Goal: Task Accomplishment & Management: Manage account settings

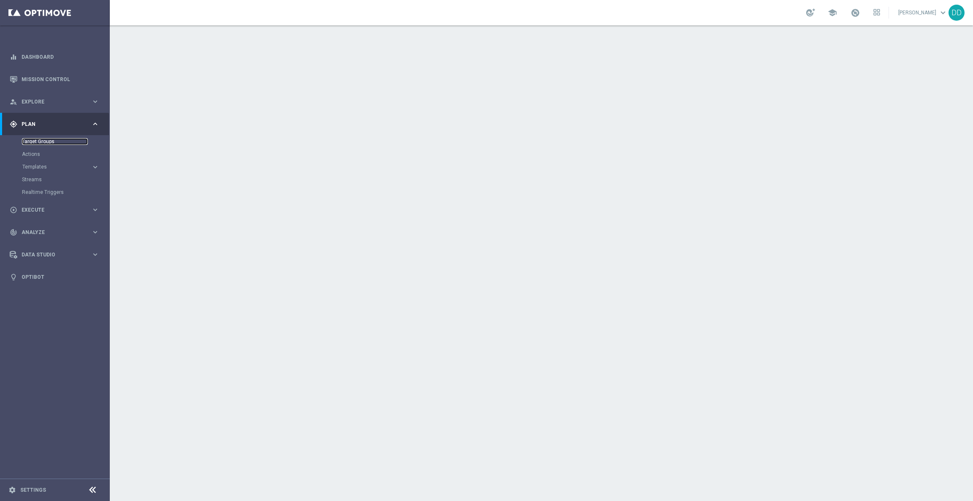
click at [44, 141] on link "Target Groups" at bounding box center [55, 141] width 66 height 7
click at [34, 143] on link "Target Groups" at bounding box center [55, 141] width 66 height 7
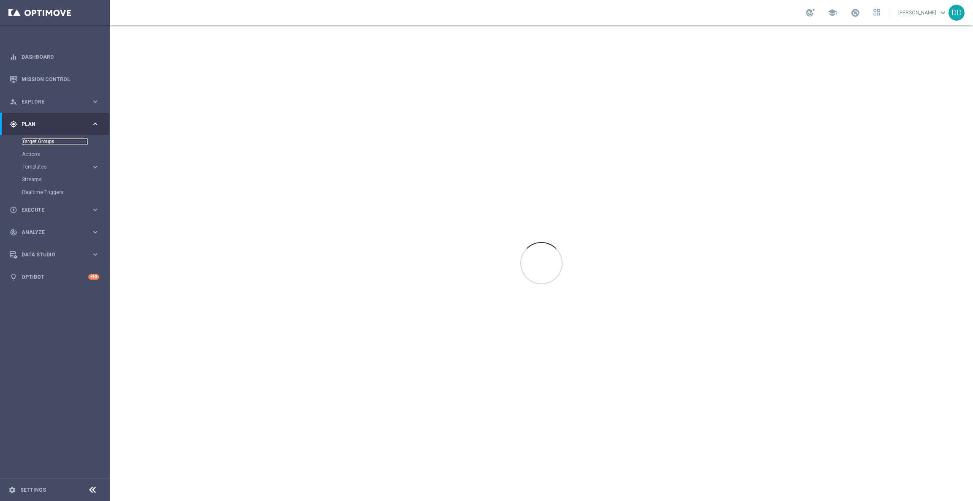
click at [41, 139] on link "Target Groups" at bounding box center [55, 141] width 66 height 7
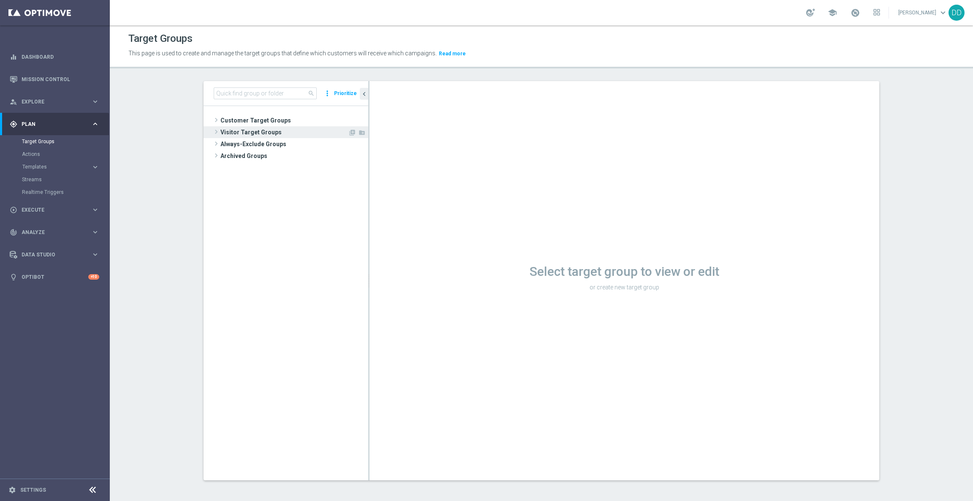
drag, startPoint x: 255, startPoint y: 123, endPoint x: 255, endPoint y: 134, distance: 11.0
click at [255, 123] on span "Customer Target Groups" at bounding box center [294, 120] width 148 height 12
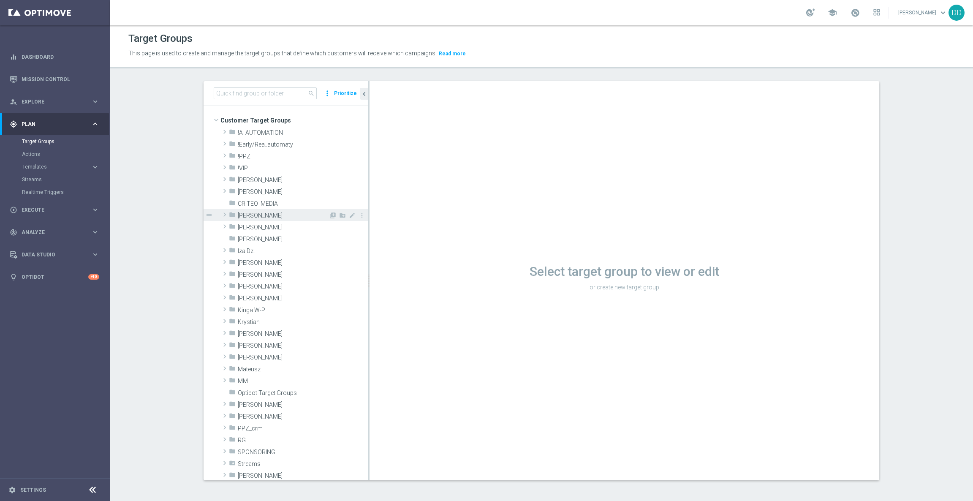
click at [254, 215] on span "[PERSON_NAME]" at bounding box center [283, 215] width 91 height 7
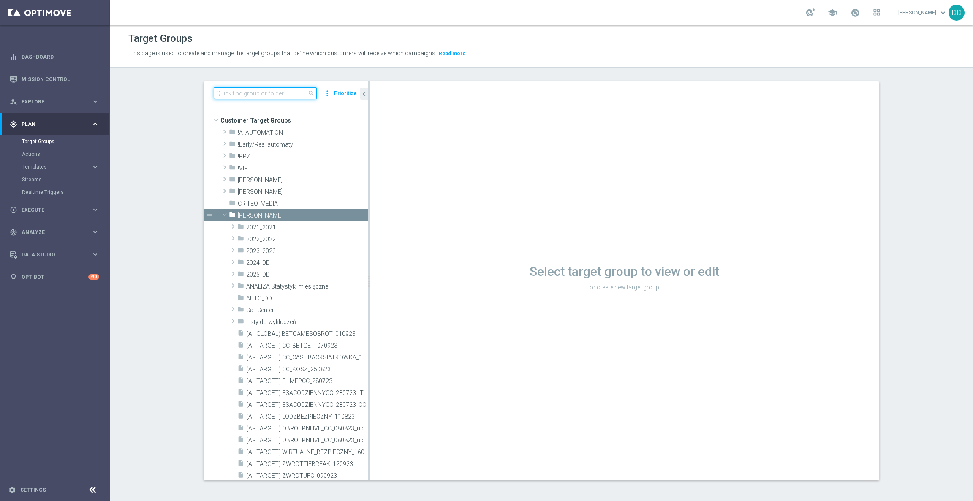
click at [259, 91] on input at bounding box center [265, 93] width 103 height 12
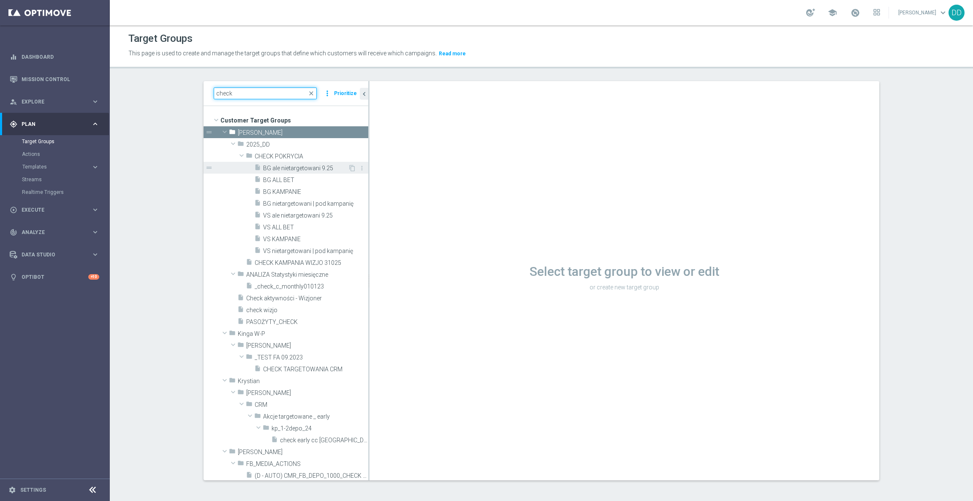
type input "check"
click at [293, 170] on span "BG ale nietargetowani 9.25" at bounding box center [305, 168] width 85 height 7
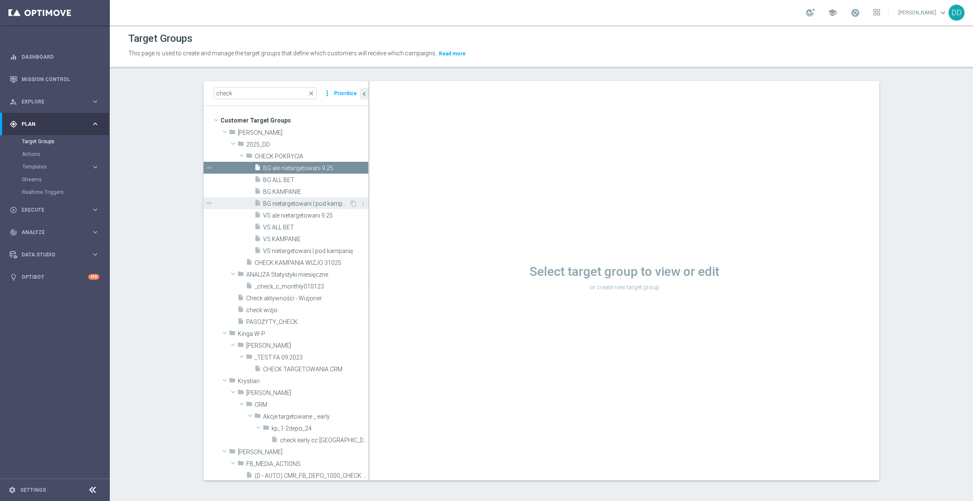
click at [290, 206] on span "BG nietargetowani | pod kampanię" at bounding box center [306, 203] width 86 height 7
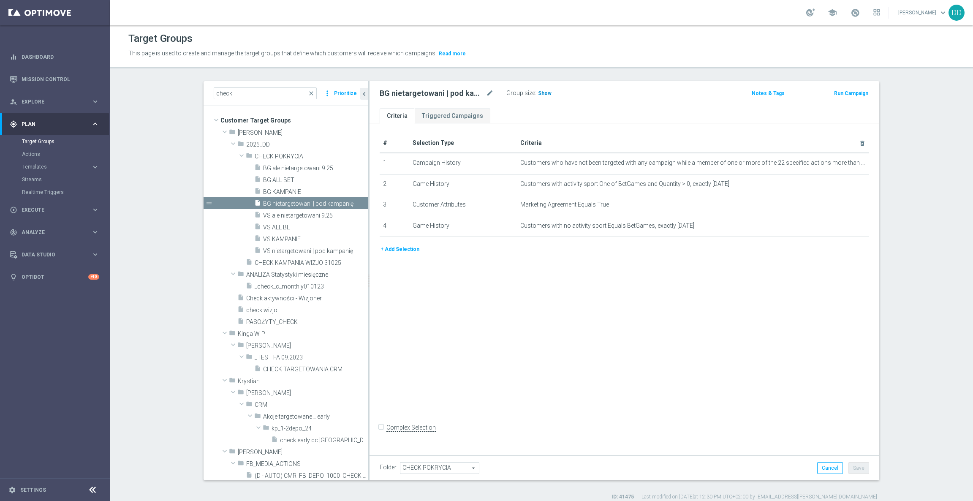
click at [538, 95] on span "Show" at bounding box center [545, 93] width 14 height 6
click at [396, 253] on button "+ Add Selection" at bounding box center [400, 248] width 41 height 9
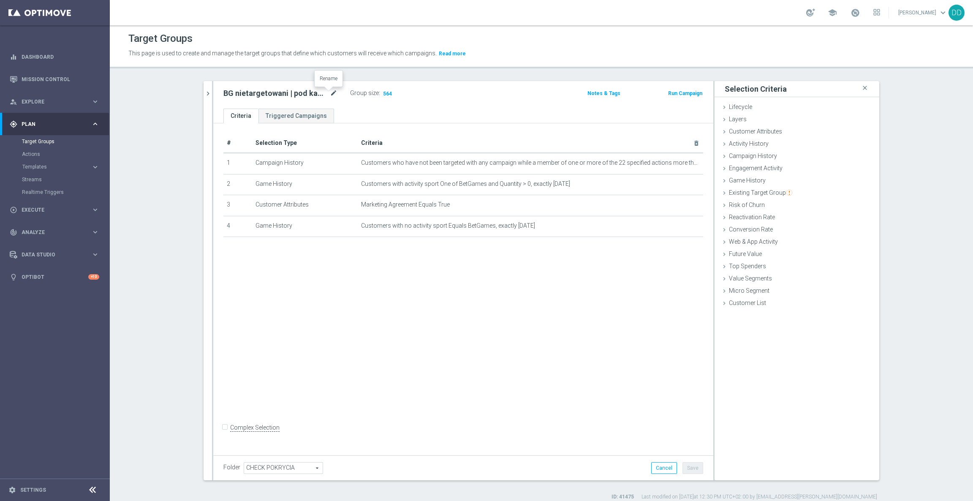
click at [330, 93] on icon "mode_edit" at bounding box center [334, 93] width 8 height 10
click at [542, 255] on div "# Selection Type Criteria delete_forever 1 Campaign History Customers who have …" at bounding box center [463, 287] width 500 height 328
click at [761, 134] on span "Customer Attributes" at bounding box center [755, 131] width 53 height 7
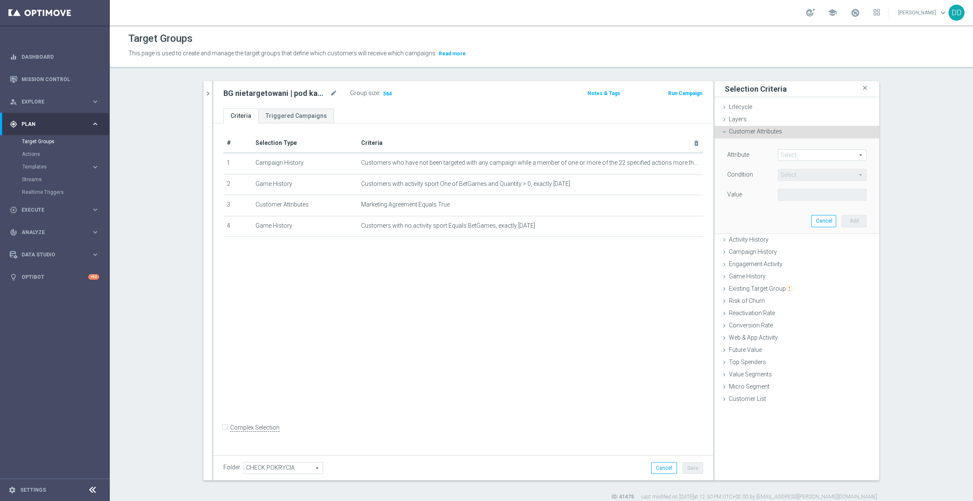
click at [792, 153] on span at bounding box center [822, 154] width 88 height 11
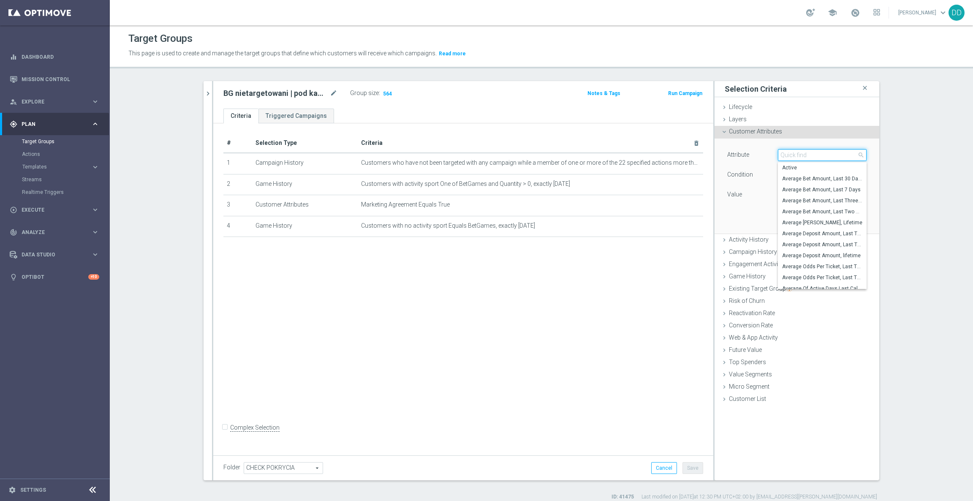
click at [800, 153] on input "search" at bounding box center [822, 155] width 89 height 12
type input "per"
click at [805, 217] on span "Percent Of Betgames Bets, Last Three Months" at bounding box center [822, 214] width 80 height 7
type input "Percent Of Betgames Bets, Last Three Months"
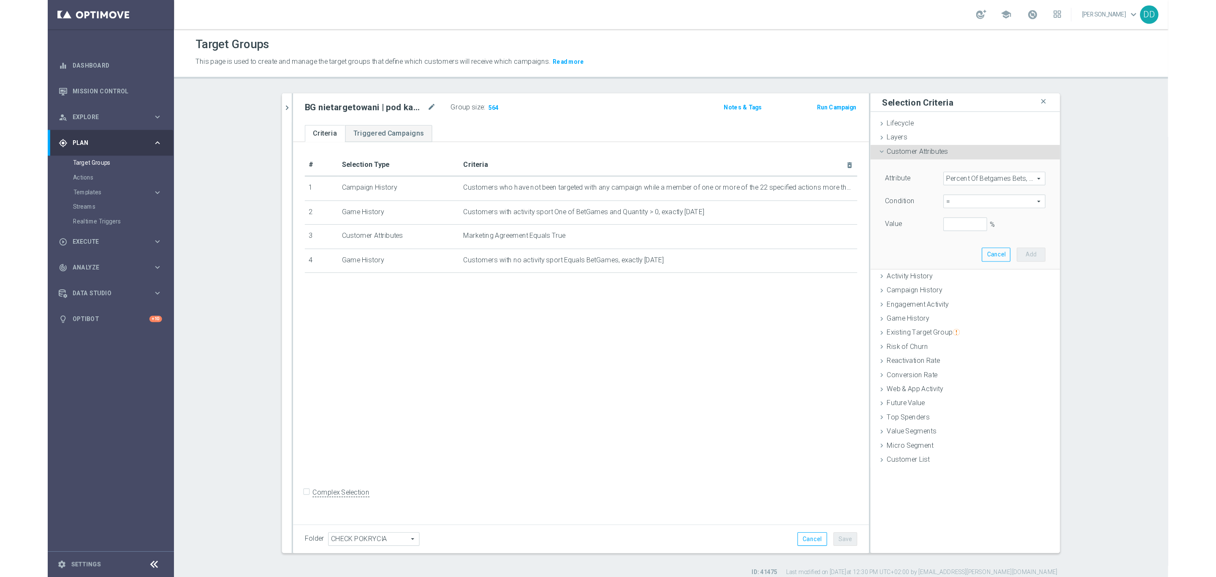
scroll to position [0, 0]
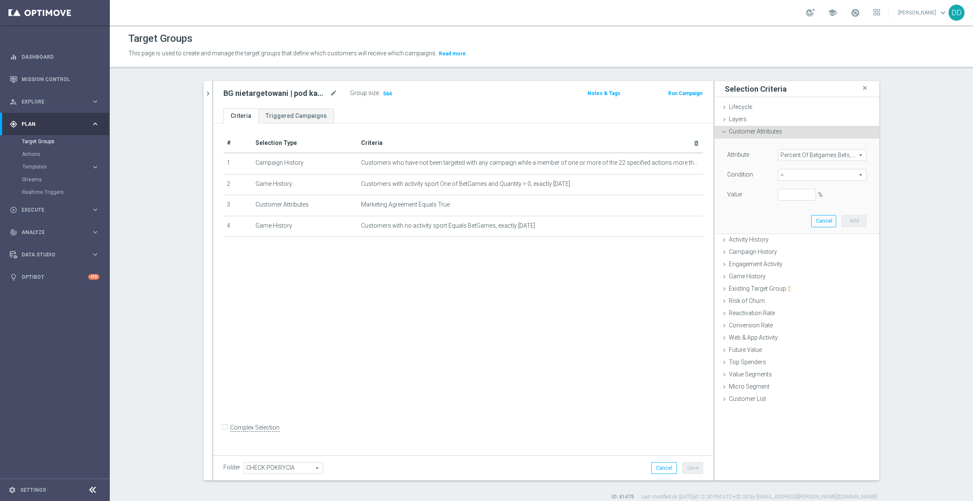
click at [815, 179] on span "=" at bounding box center [822, 174] width 88 height 11
click at [795, 232] on span ">" at bounding box center [822, 231] width 80 height 7
type input ">"
click at [781, 195] on input "%" at bounding box center [797, 195] width 38 height 12
click at [859, 220] on button "Add" at bounding box center [853, 221] width 25 height 12
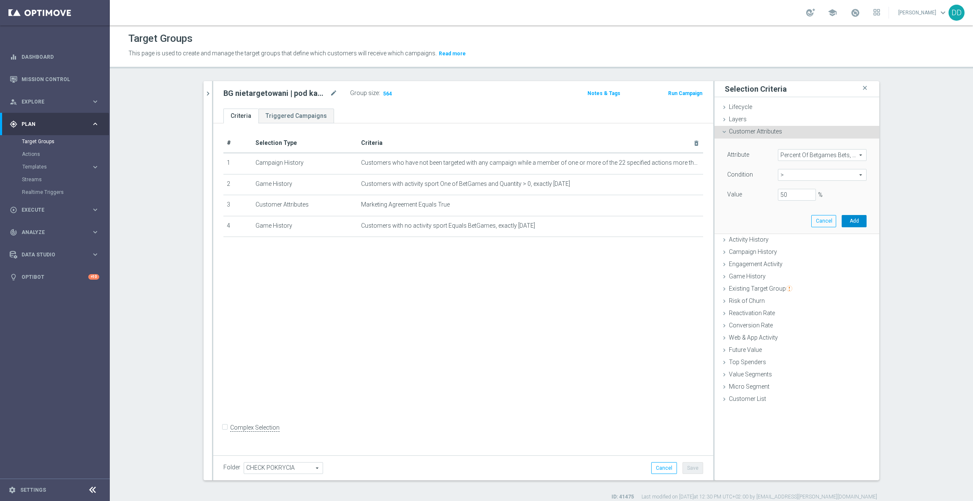
type input "0.5"
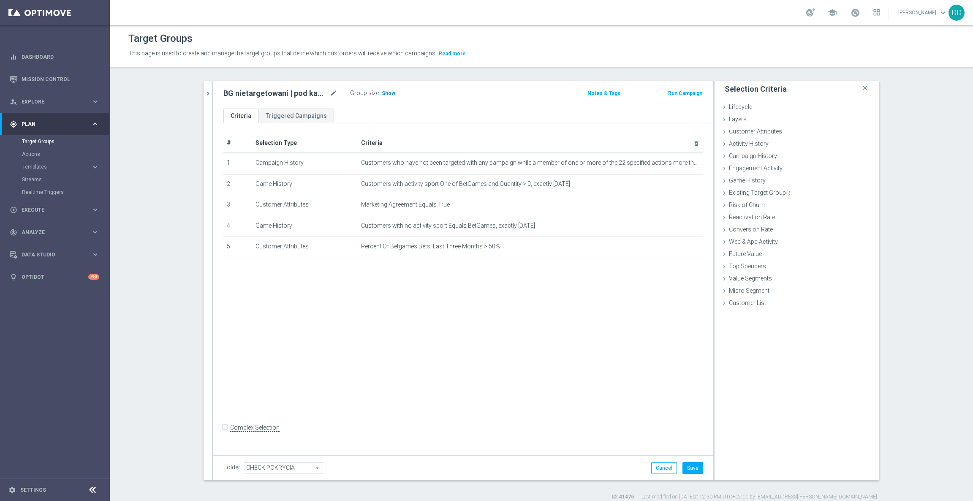
click at [382, 92] on span "Show" at bounding box center [389, 93] width 14 height 6
drag, startPoint x: 358, startPoint y: 182, endPoint x: 565, endPoint y: 184, distance: 207.3
click at [565, 184] on span "Customers with activity sport One of BetGames and Quantity > 0, exactly [DATE]" at bounding box center [517, 183] width 312 height 7
click at [485, 184] on span "Customers with activity sport One of BetGames and Quantity > 0, exactly [DATE]" at bounding box center [517, 183] width 312 height 7
drag, startPoint x: 442, startPoint y: 190, endPoint x: 602, endPoint y: 190, distance: 159.6
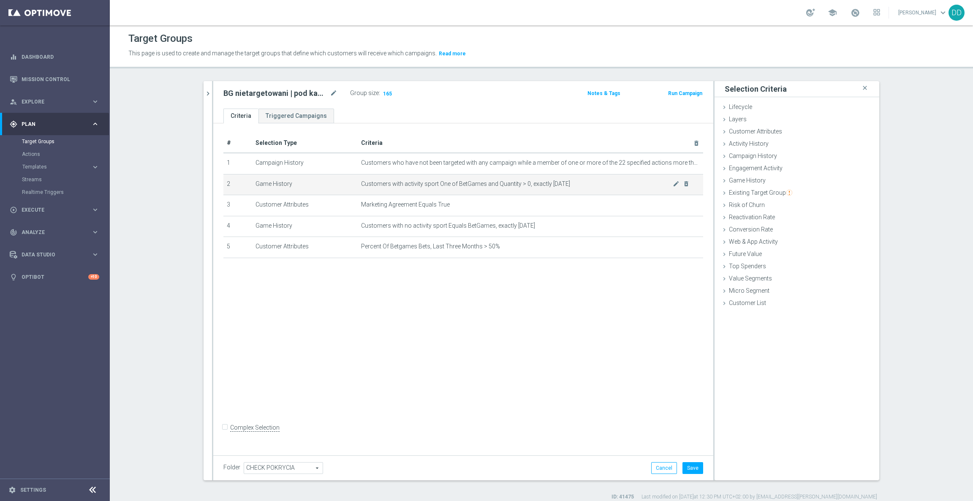
click at [602, 190] on td "Customers with activity sport One of BetGames and Quantity > 0, exactly [DATE] …" at bounding box center [530, 184] width 345 height 21
click at [548, 188] on td "Customers with activity sport One of BetGames and Quantity > 0, exactly [DATE] …" at bounding box center [530, 184] width 345 height 21
click at [609, 183] on span "Customers with activity sport One of BetGames and Quantity > 0, exactly [DATE]" at bounding box center [517, 183] width 312 height 7
drag, startPoint x: 560, startPoint y: 184, endPoint x: 507, endPoint y: 184, distance: 53.2
click at [507, 184] on span "Customers with activity sport One of BetGames and Quantity > 0, exactly [DATE]" at bounding box center [517, 183] width 312 height 7
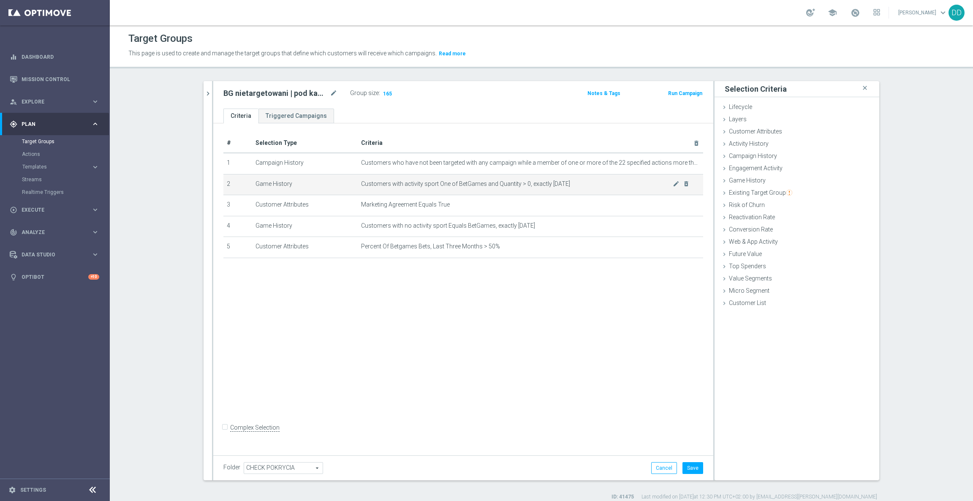
click at [568, 193] on td "Customers with activity sport One of BetGames and Quantity > 0, exactly [DATE] …" at bounding box center [530, 184] width 345 height 21
drag, startPoint x: 587, startPoint y: 182, endPoint x: 489, endPoint y: 180, distance: 97.5
click at [489, 180] on span "Customers with activity sport One of BetGames and Quantity > 0, exactly [DATE]" at bounding box center [517, 183] width 312 height 7
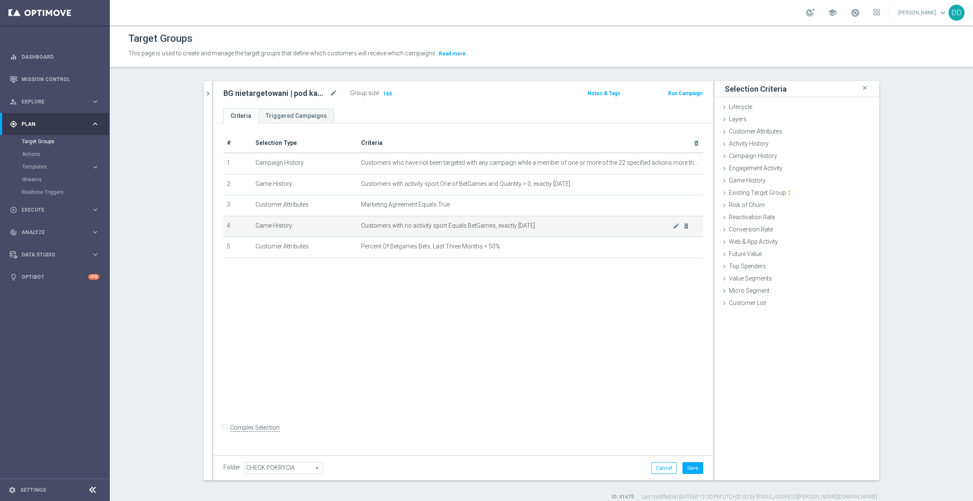
drag, startPoint x: 542, startPoint y: 224, endPoint x: 416, endPoint y: 220, distance: 125.4
click at [416, 220] on td "Customers with no activity sport Equals BetGames, exactly [DATE] mode_edit dele…" at bounding box center [530, 226] width 345 height 21
click at [544, 223] on span "Customers with no activity sport Equals BetGames, exactly [DATE]" at bounding box center [517, 225] width 312 height 7
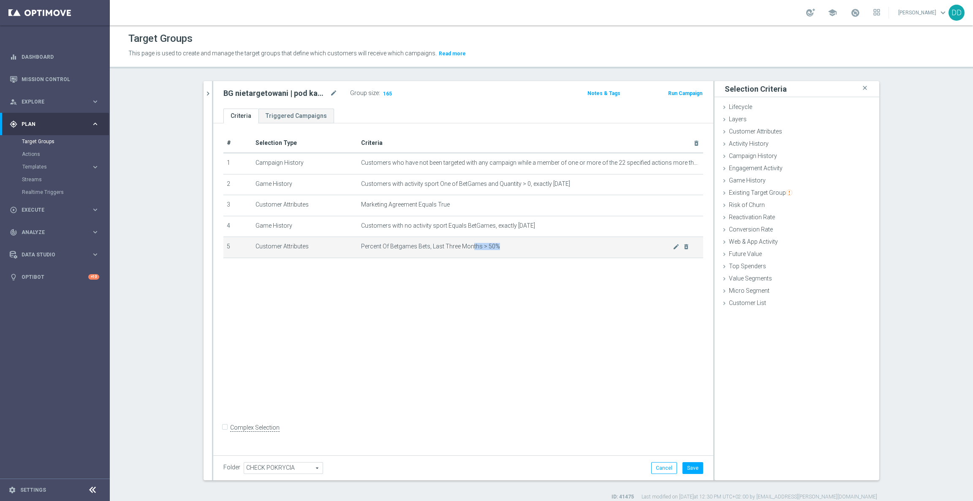
drag, startPoint x: 494, startPoint y: 249, endPoint x: 466, endPoint y: 249, distance: 28.7
click at [466, 249] on span "Percent Of Betgames Bets, Last Three Months > 50%" at bounding box center [517, 246] width 312 height 7
click at [511, 249] on span "Percent Of Betgames Bets, Last Three Months > 50%" at bounding box center [517, 246] width 312 height 7
drag, startPoint x: 202, startPoint y: 93, endPoint x: 212, endPoint y: 114, distance: 23.4
click at [204, 93] on icon "chevron_right" at bounding box center [208, 93] width 8 height 8
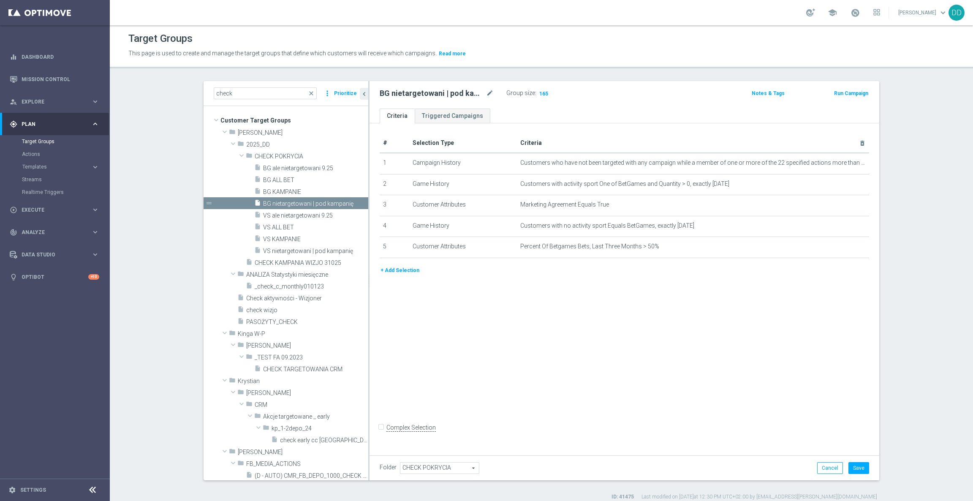
click at [391, 270] on button "+ Add Selection" at bounding box center [400, 270] width 41 height 9
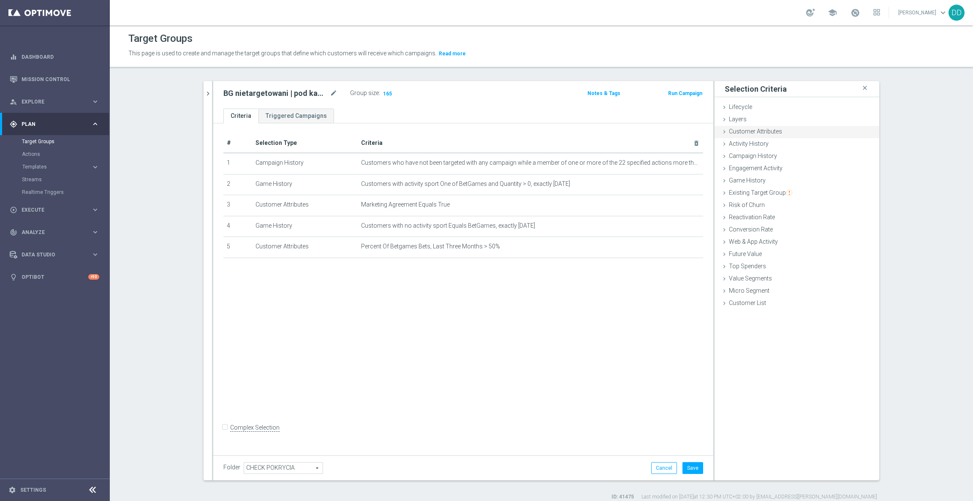
click at [749, 129] on span "Customer Attributes" at bounding box center [755, 131] width 53 height 7
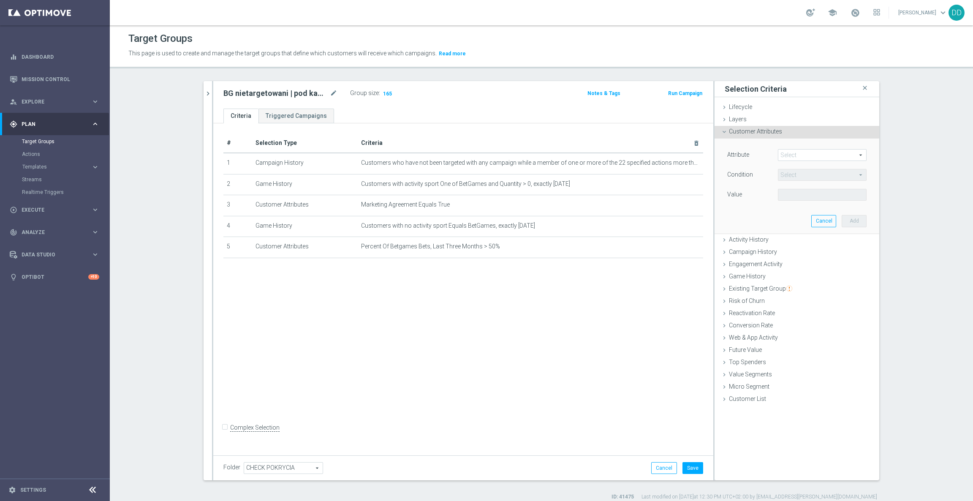
click at [794, 157] on span at bounding box center [822, 154] width 88 height 11
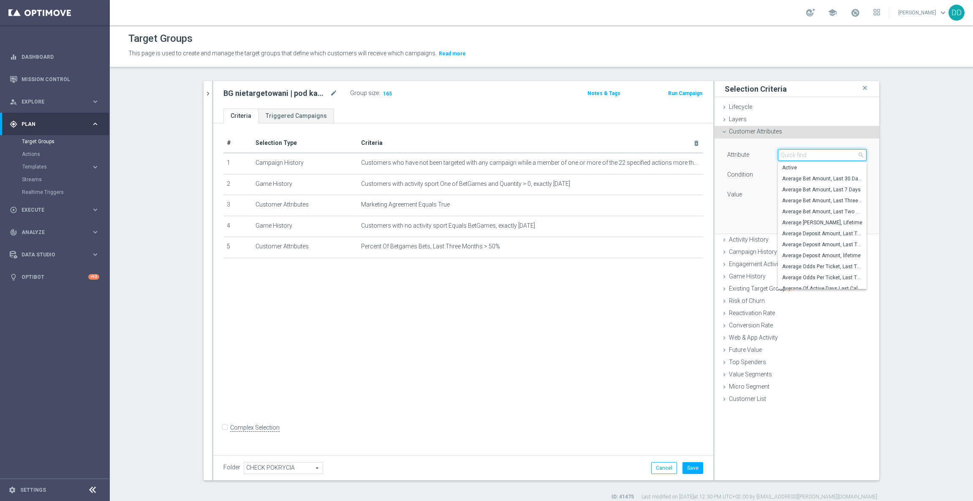
click at [798, 154] on input "search" at bounding box center [822, 155] width 89 height 12
type input "c"
type input "lifecyc"
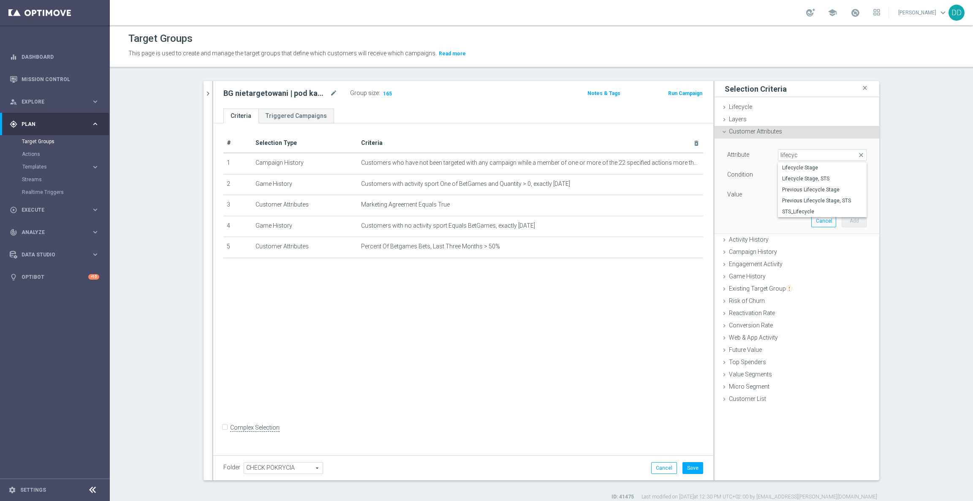
click at [805, 212] on span "STS_Lifecycle" at bounding box center [822, 211] width 80 height 7
type input "STS_Lifecycle"
type input "Equals"
click at [804, 198] on span at bounding box center [822, 194] width 88 height 11
click at [788, 208] on span "Active" at bounding box center [822, 207] width 80 height 7
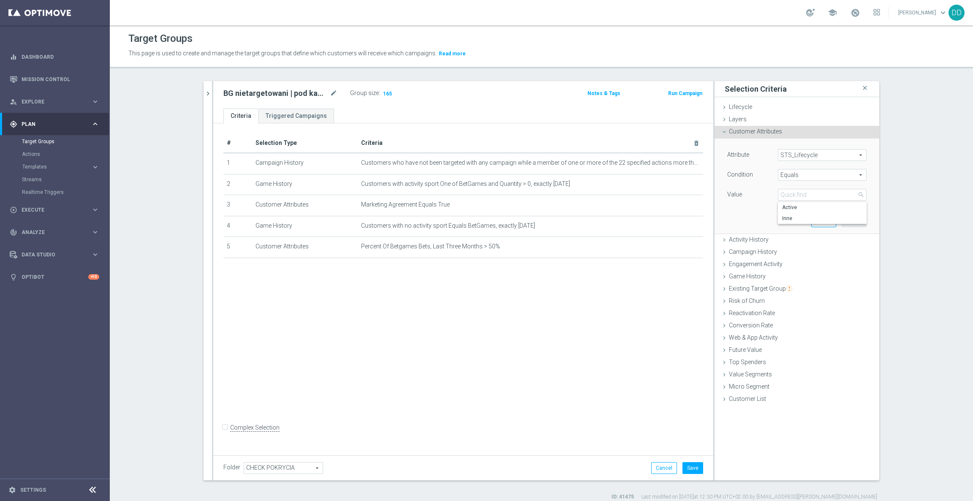
type input "Active"
click at [851, 222] on button "Add" at bounding box center [853, 221] width 25 height 12
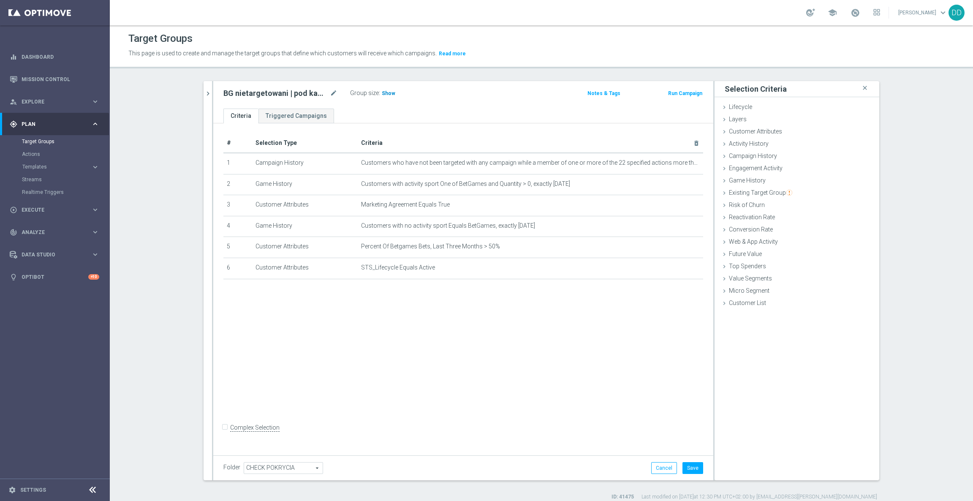
click at [384, 92] on span "Show" at bounding box center [389, 93] width 14 height 6
click at [672, 247] on icon "mode_edit" at bounding box center [675, 246] width 7 height 7
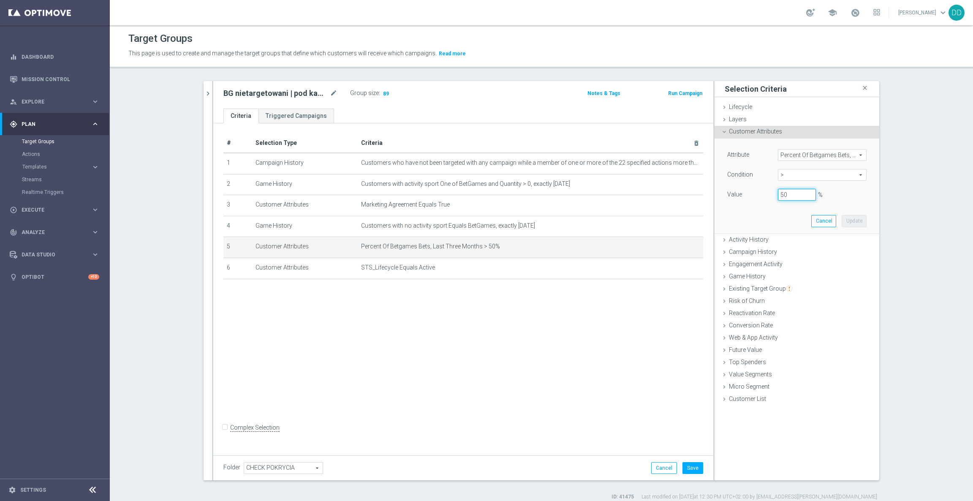
drag, startPoint x: 778, startPoint y: 195, endPoint x: 751, endPoint y: 197, distance: 27.1
click at [756, 195] on div "Value 50 %" at bounding box center [797, 196] width 152 height 14
drag, startPoint x: 791, startPoint y: 196, endPoint x: 743, endPoint y: 192, distance: 48.3
click at [743, 192] on div "Value 50 %" at bounding box center [797, 196] width 152 height 14
click at [789, 194] on input "50" at bounding box center [797, 195] width 38 height 12
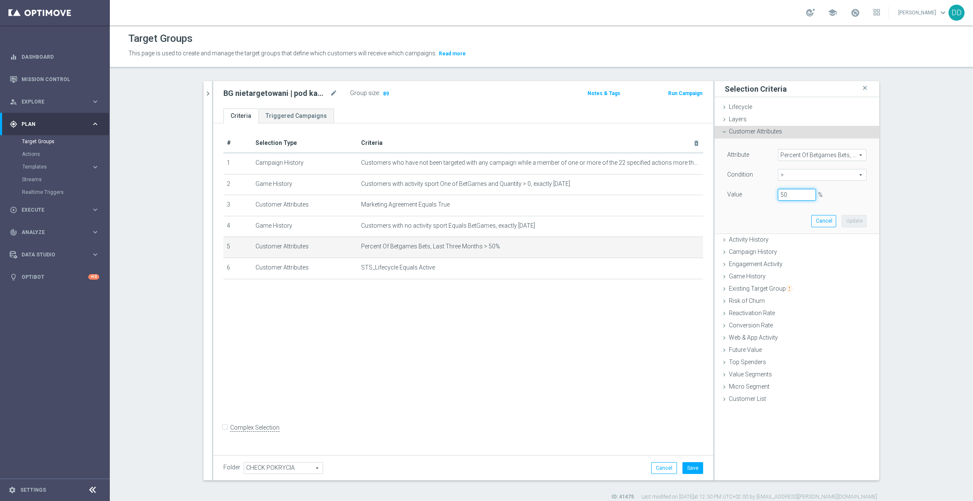
drag, startPoint x: 791, startPoint y: 194, endPoint x: 741, endPoint y: 194, distance: 49.4
click at [741, 194] on div "Value 50 %" at bounding box center [797, 196] width 152 height 14
click at [683, 247] on icon "delete_forever" at bounding box center [686, 246] width 7 height 7
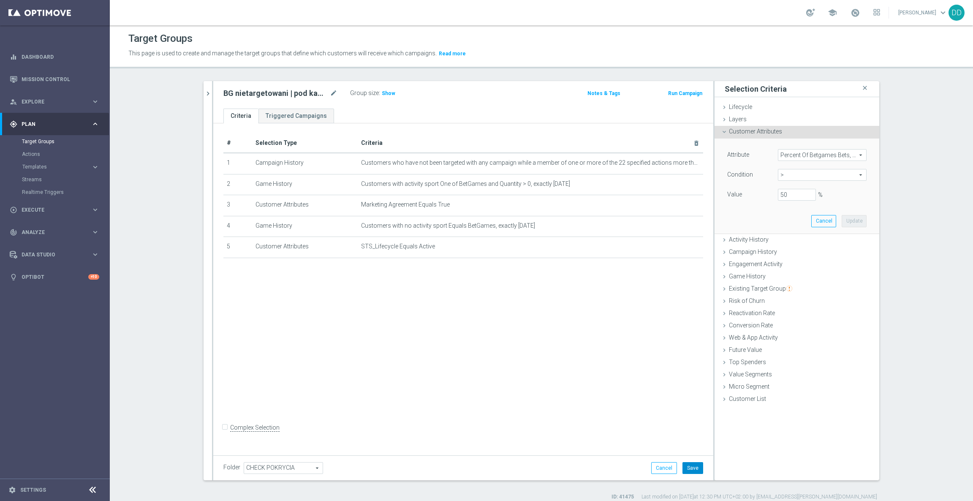
click at [692, 474] on button "Save" at bounding box center [692, 468] width 21 height 12
click at [382, 94] on span "Show" at bounding box center [389, 93] width 14 height 6
click at [257, 342] on div "# Selection Type Criteria delete_forever 1 Campaign History Customers who have …" at bounding box center [463, 287] width 500 height 328
click at [204, 95] on icon "chevron_right" at bounding box center [208, 93] width 8 height 8
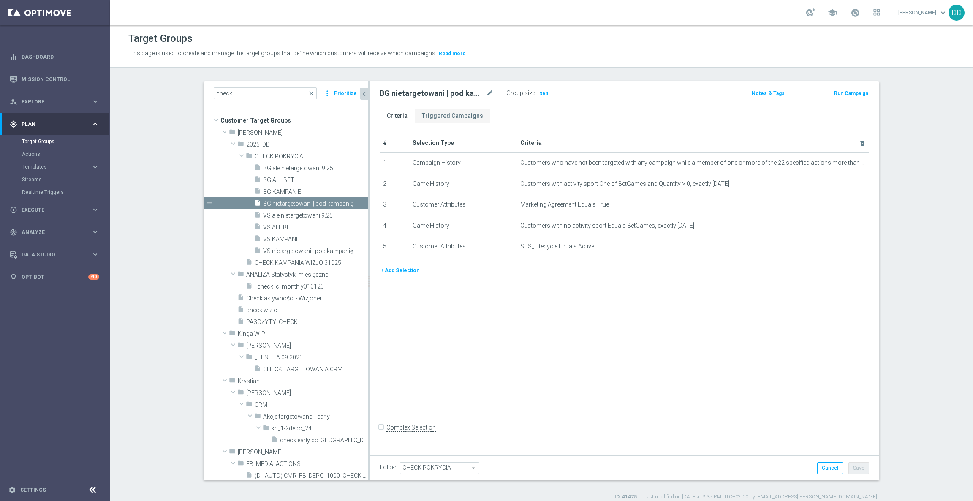
click at [93, 496] on div at bounding box center [92, 489] width 16 height 13
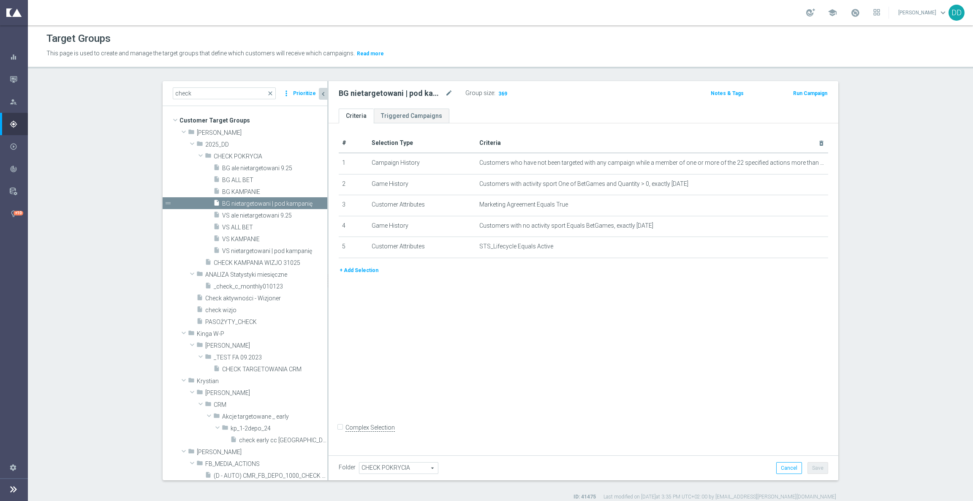
click at [319, 96] on icon "chevron_left" at bounding box center [323, 94] width 8 height 8
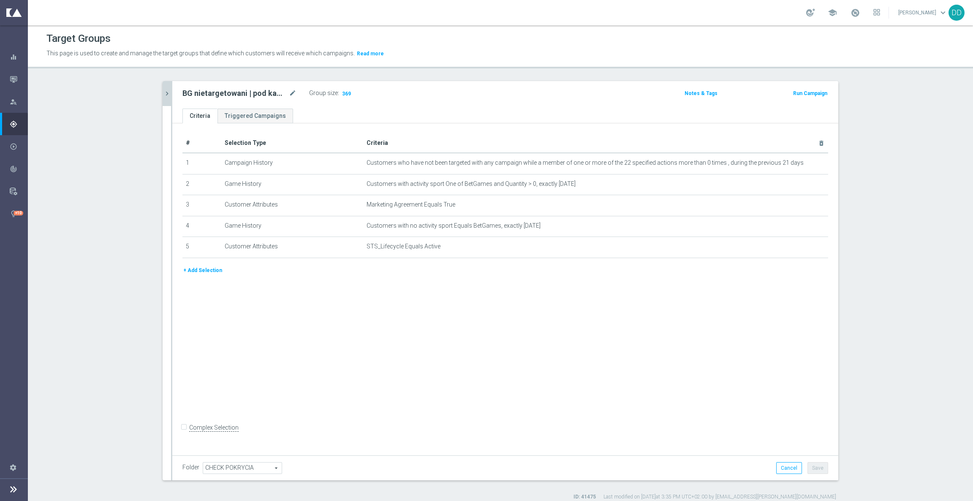
click at [808, 339] on div "# Selection Type Criteria delete_forever 1 Campaign History Customers who have …" at bounding box center [505, 287] width 666 height 328
click at [870, 258] on section "check close more_vert Prioritize Customer Target Groups library_add create_new_…" at bounding box center [500, 290] width 945 height 419
click at [163, 100] on button "chevron_right" at bounding box center [167, 93] width 8 height 25
